Goal: Complete application form

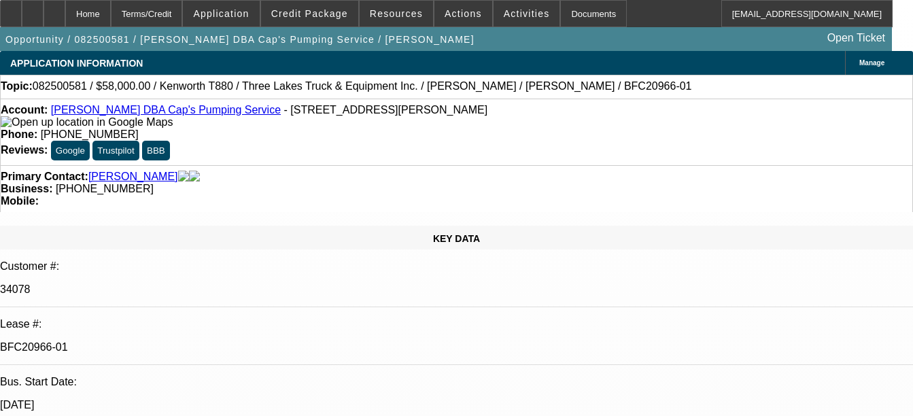
select select "0"
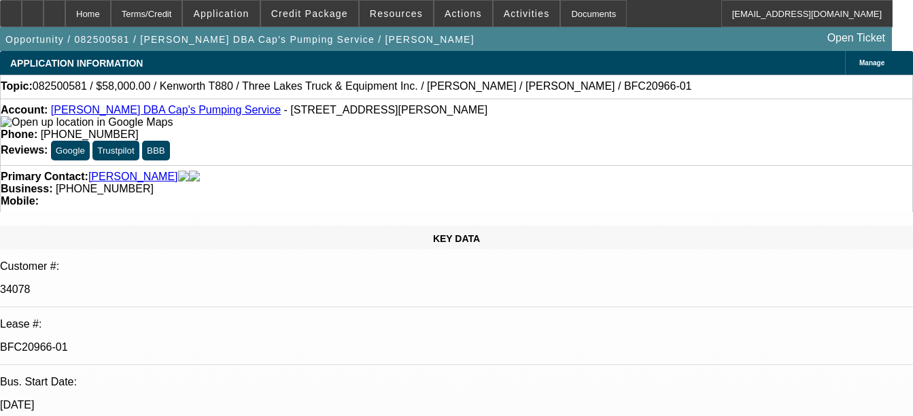
select select "0"
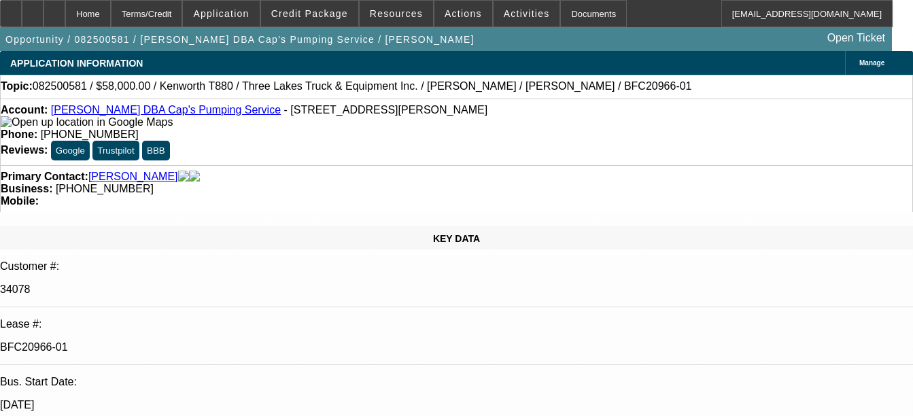
select select "0"
select select "0.1"
select select "1"
select select "9"
select select "6"
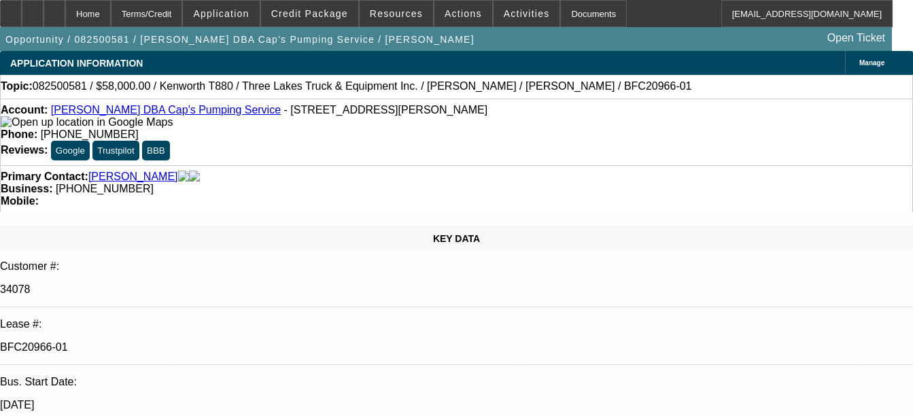
select select "1"
select select "9"
select select "6"
select select "1"
select select "9"
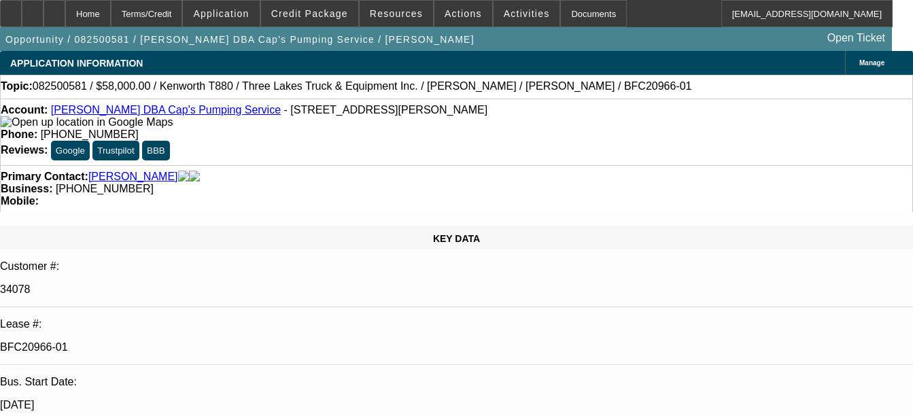
select select "6"
select select "1"
select select "9"
select select "4"
